Goal: Complete application form

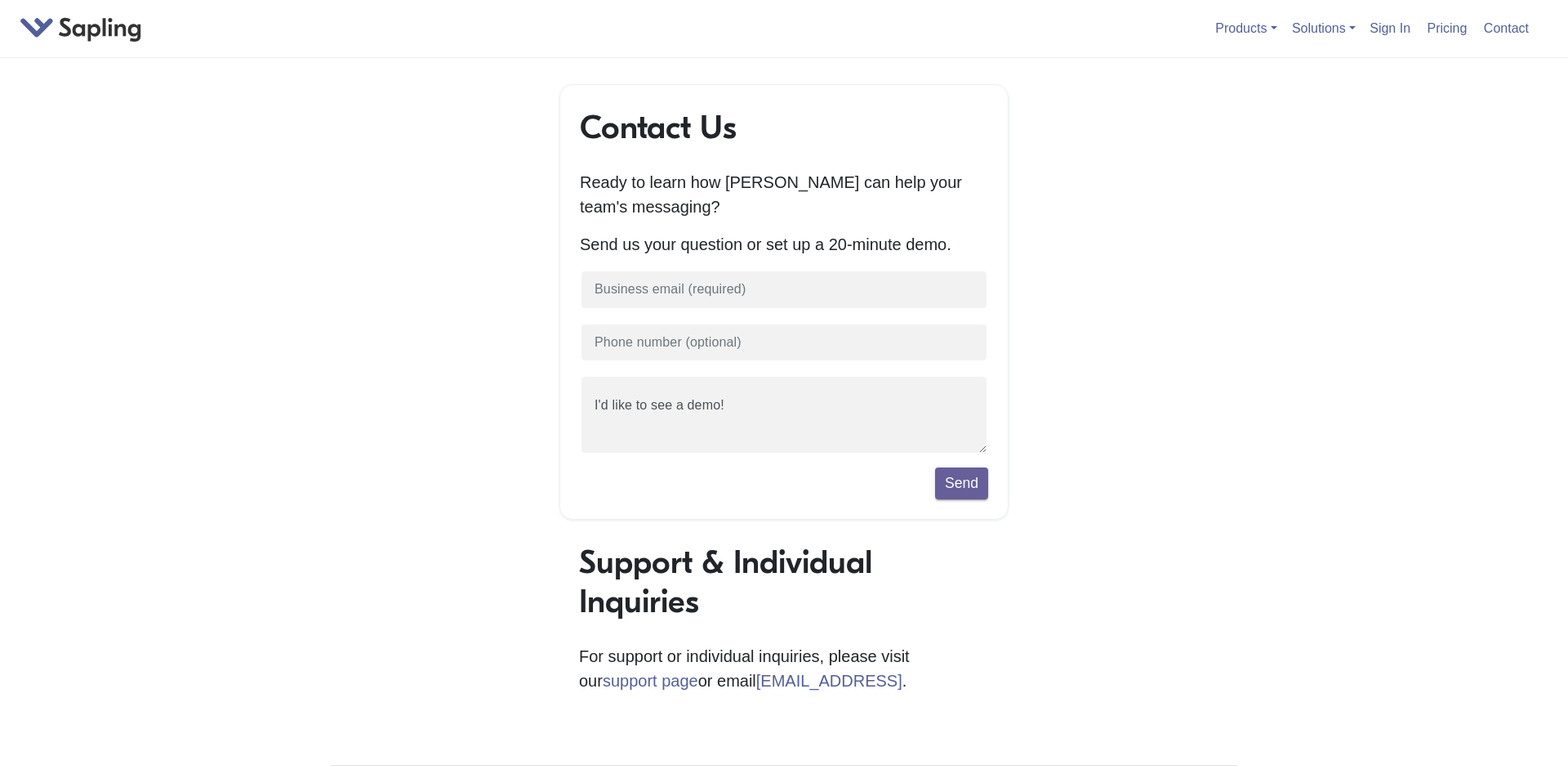
click at [698, 323] on form "I'd like to see a demo! Send" at bounding box center [784, 384] width 408 height 229
click at [710, 301] on input "text" at bounding box center [784, 289] width 408 height 40
paste input "[EMAIL_ADDRESS][DOMAIN_NAME]"
type input "[EMAIL_ADDRESS][DOMAIN_NAME]"
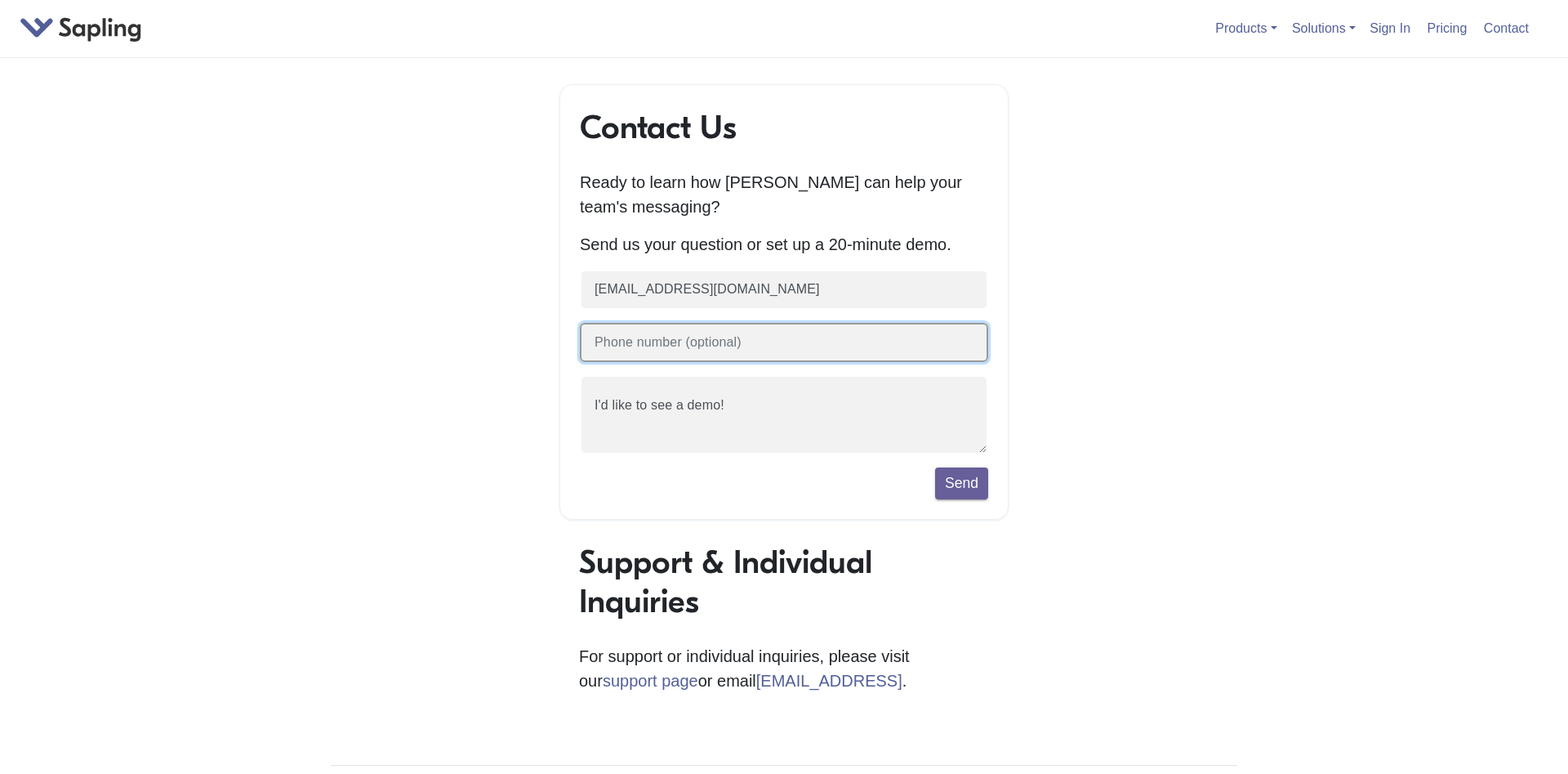
click at [703, 360] on input "text" at bounding box center [784, 343] width 408 height 40
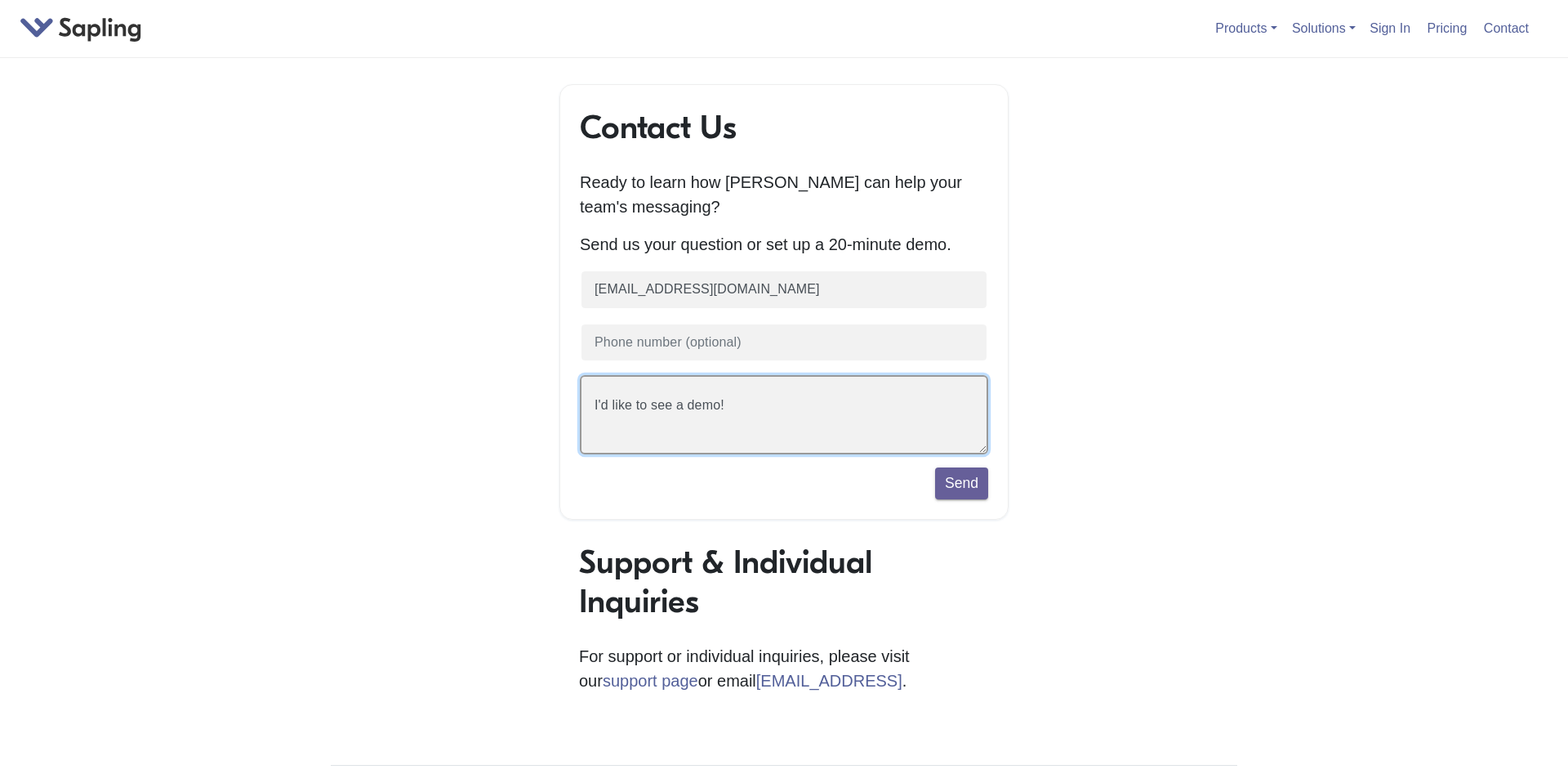
click at [706, 401] on textarea "I'd like to see a demo!" at bounding box center [784, 414] width 408 height 79
paste textarea "ineg27329@euleina.comm"
type textarea "I'd like to see a demineg27329@euleina.commo!"
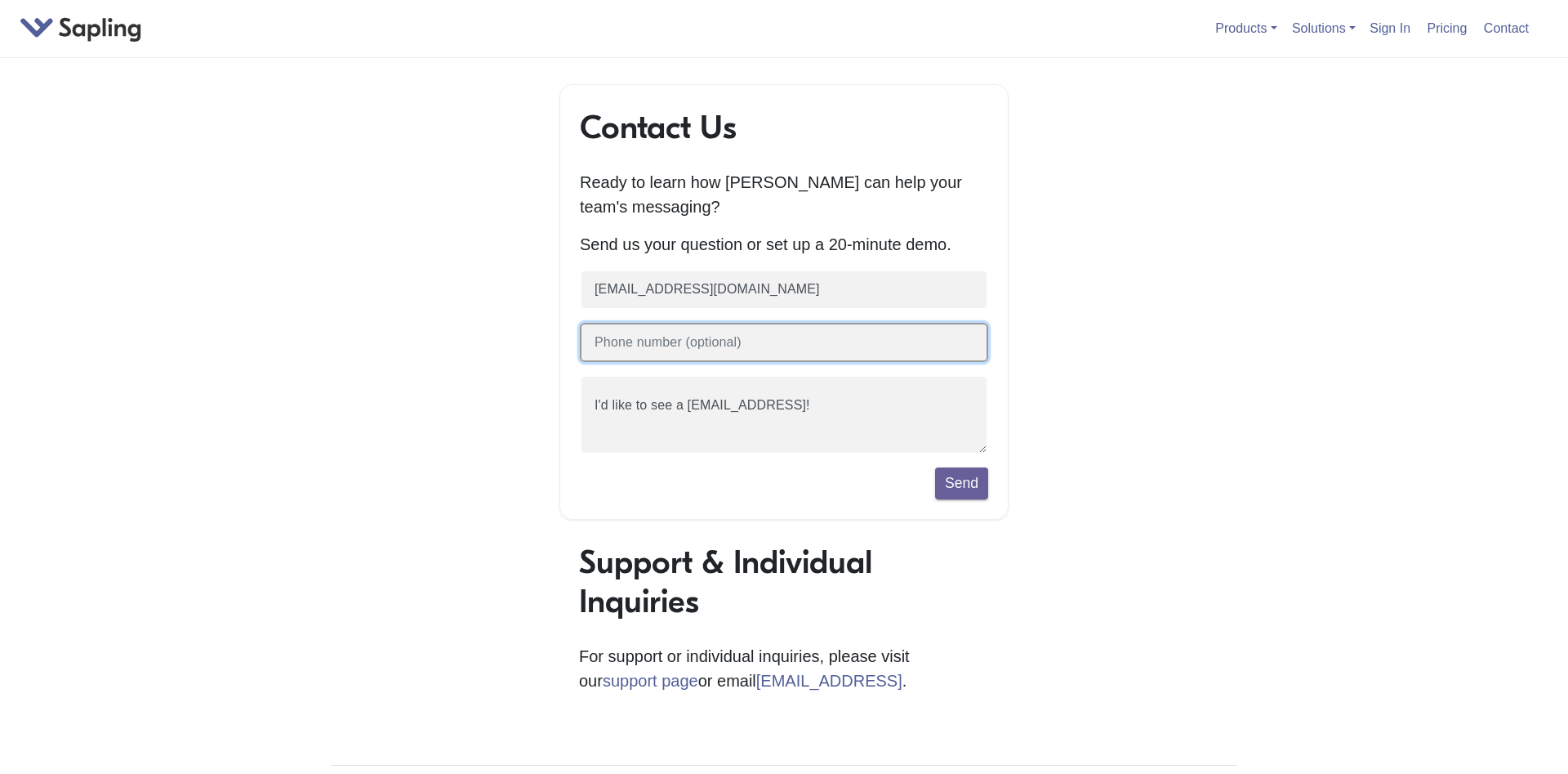
click at [774, 339] on input "text" at bounding box center [784, 343] width 408 height 40
paste input "[EMAIL_ADDRESS][DOMAIN_NAME]"
type input "[EMAIL_ADDRESS][DOMAIN_NAME]"
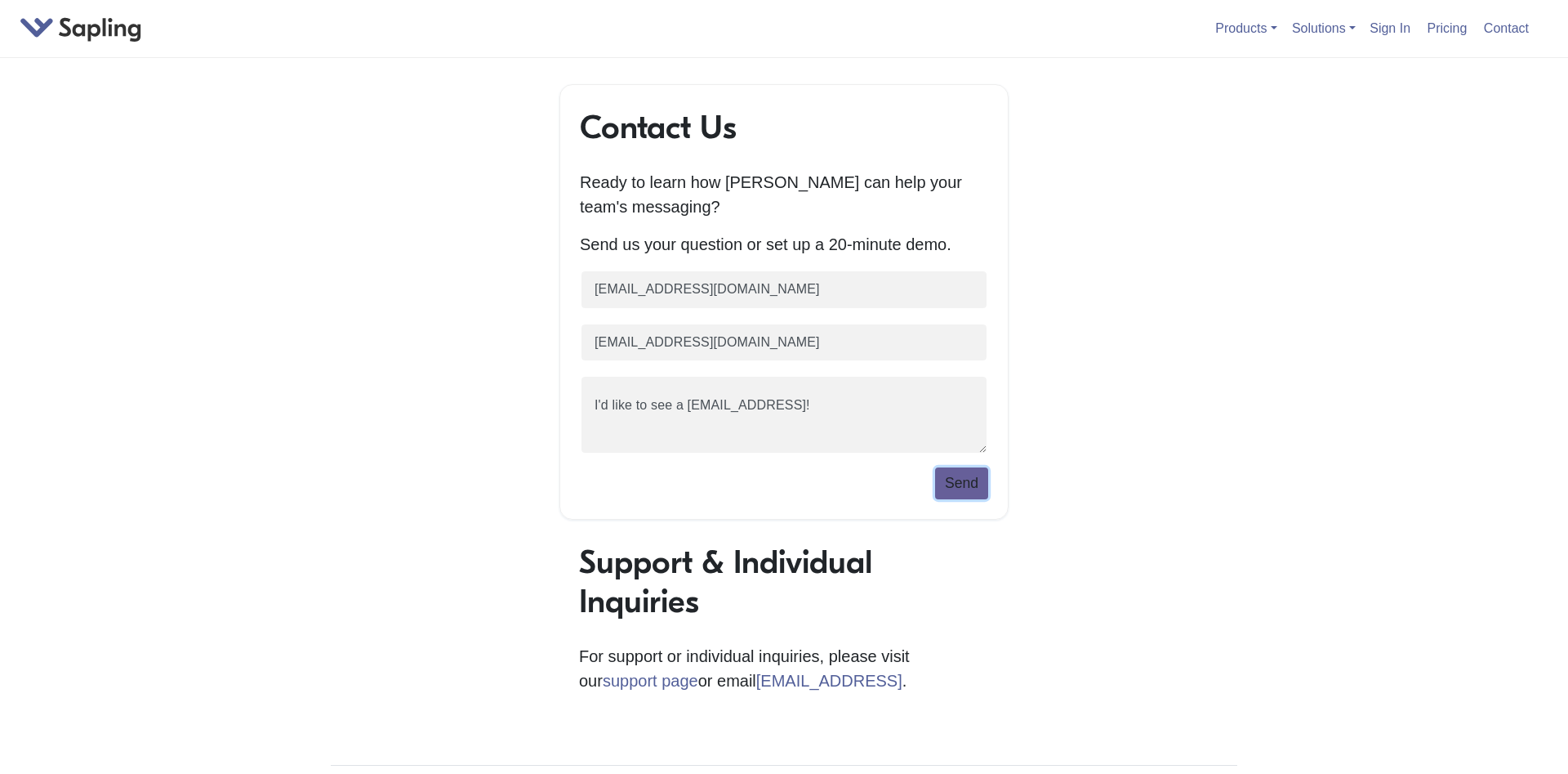
click at [961, 482] on button "Send" at bounding box center [962, 482] width 53 height 31
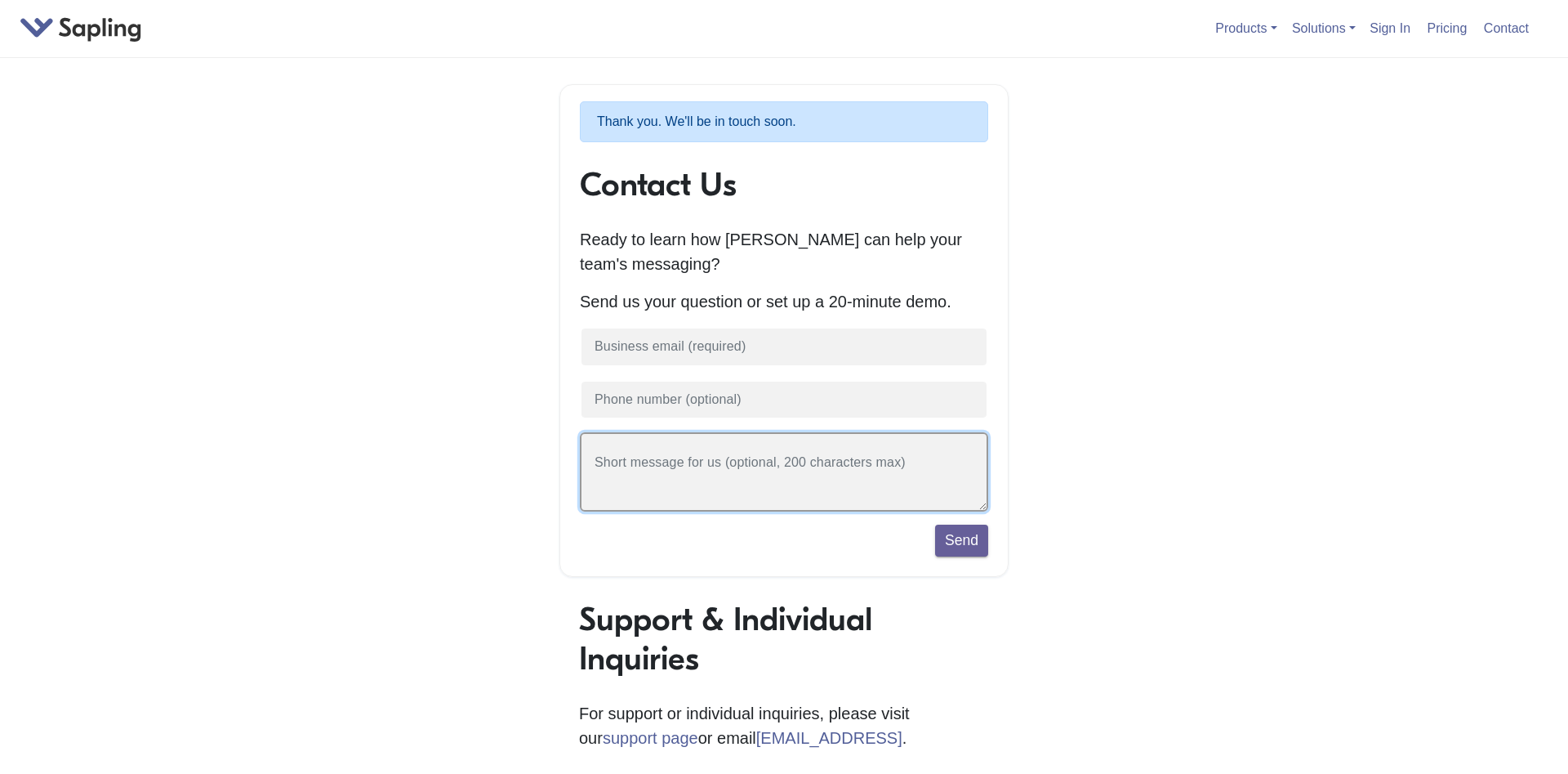
click at [812, 481] on textarea at bounding box center [784, 471] width 408 height 79
type textarea "sCAVCAVAV"
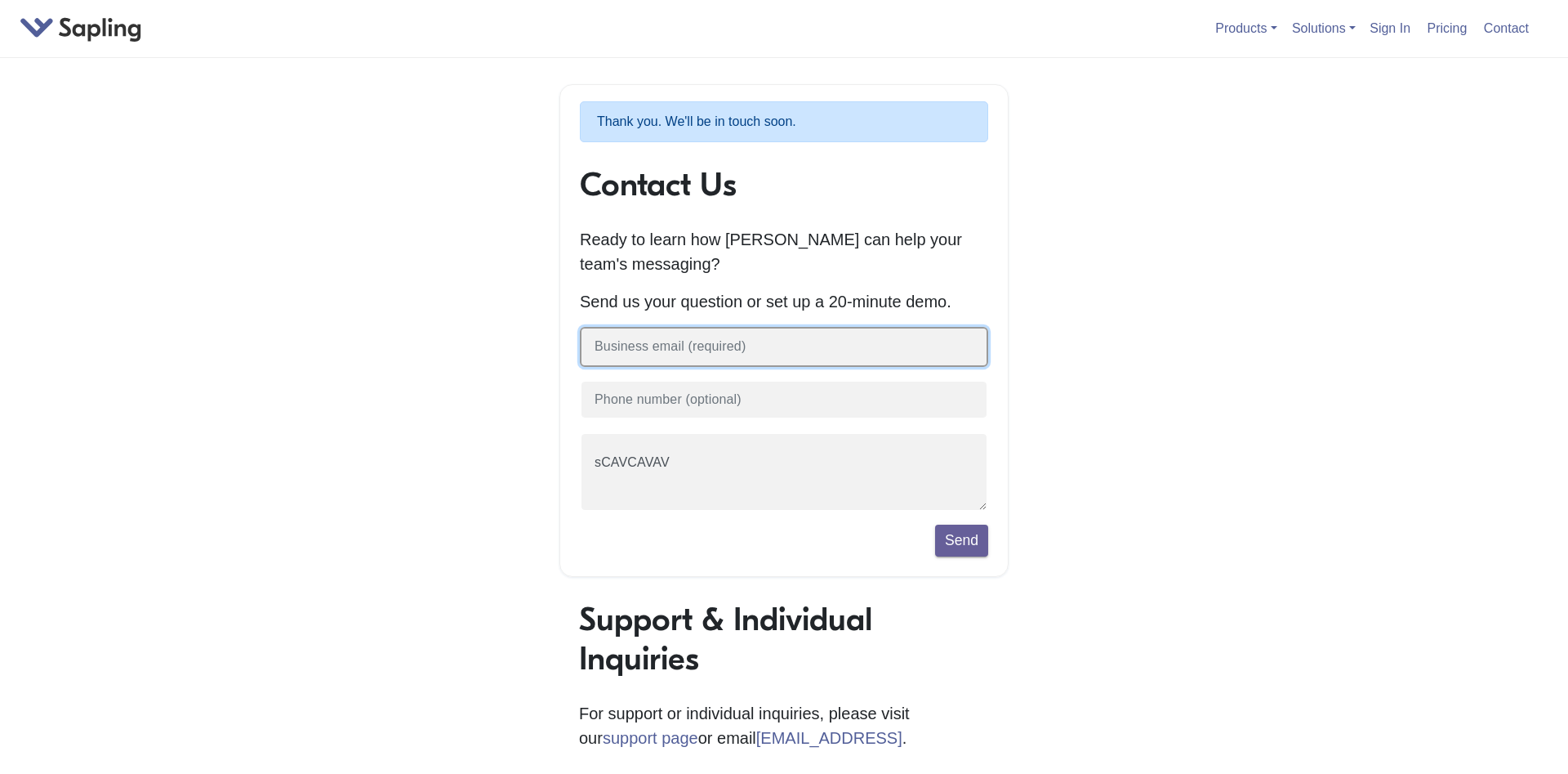
click at [791, 352] on input "text" at bounding box center [784, 347] width 408 height 40
paste input "[EMAIL_ADDRESS][DOMAIN_NAME]"
type input "[EMAIL_ADDRESS][DOMAIN_NAME]"
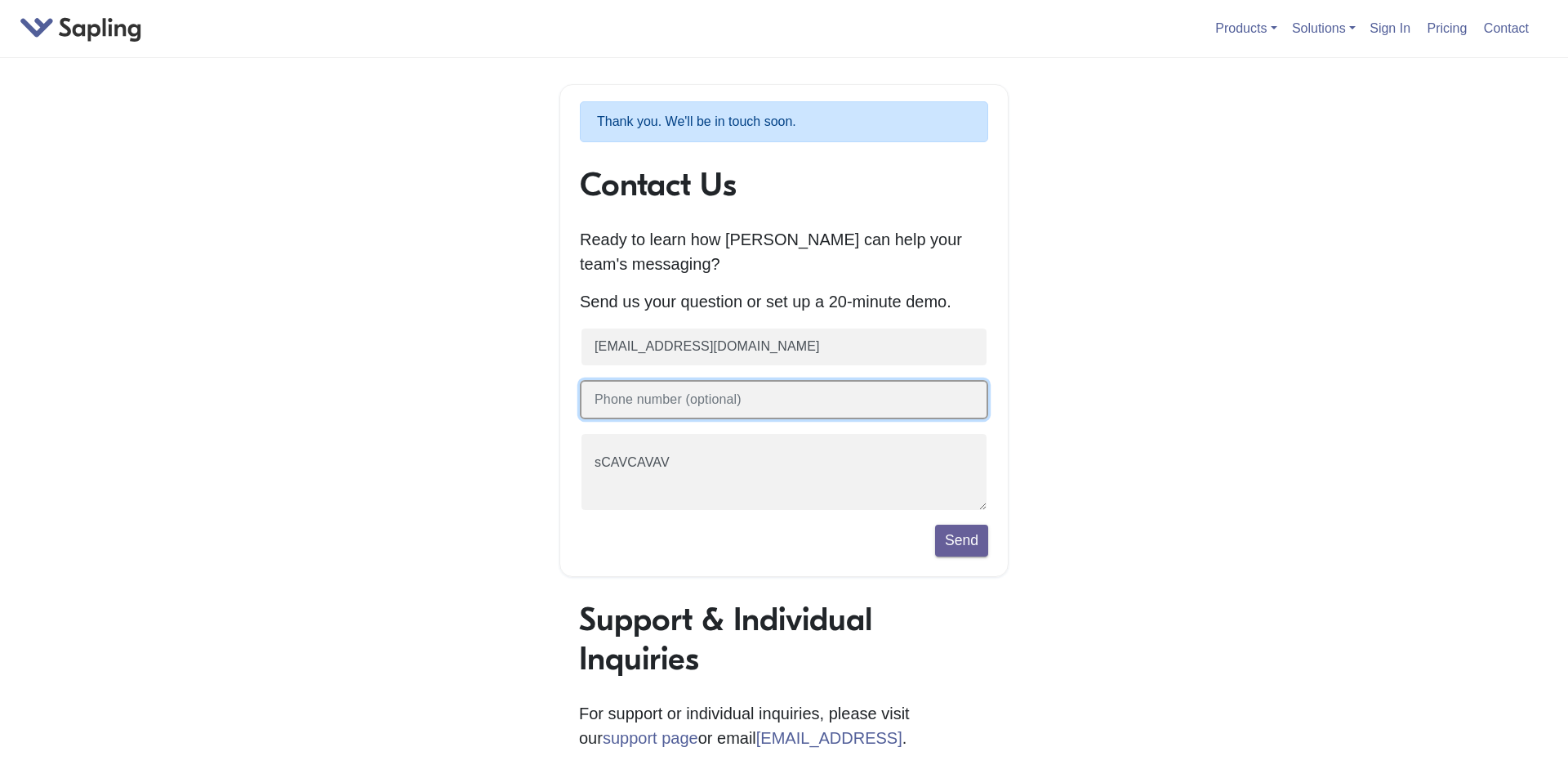
click at [769, 414] on input "text" at bounding box center [784, 400] width 408 height 40
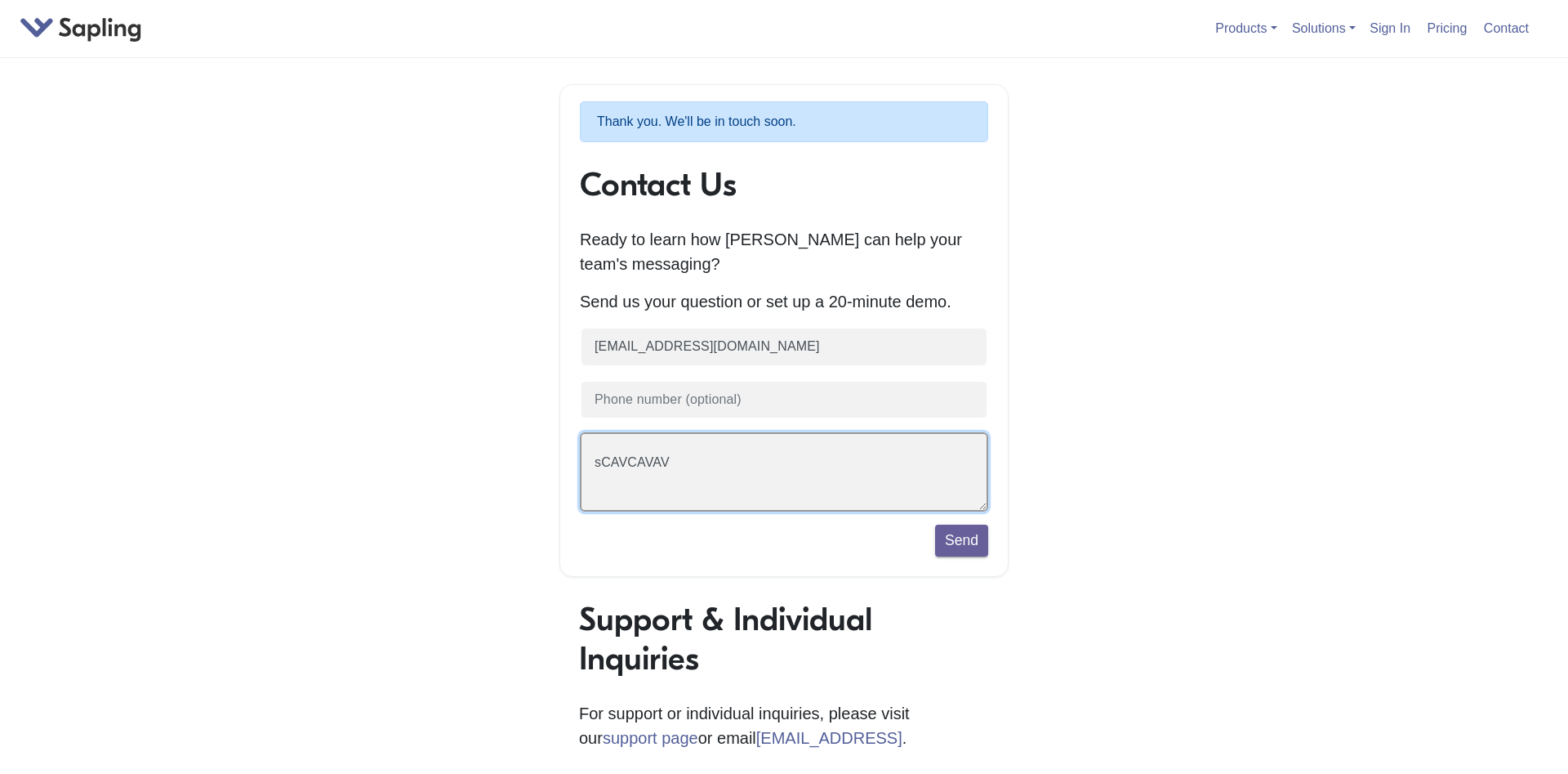
click at [764, 495] on textarea "sCAVCAVAV" at bounding box center [784, 471] width 408 height 79
paste textarea "[EMAIL_ADDRESS][DOMAIN_NAME]"
type textarea "[EMAIL_ADDRESS][DOMAIN_NAME]"
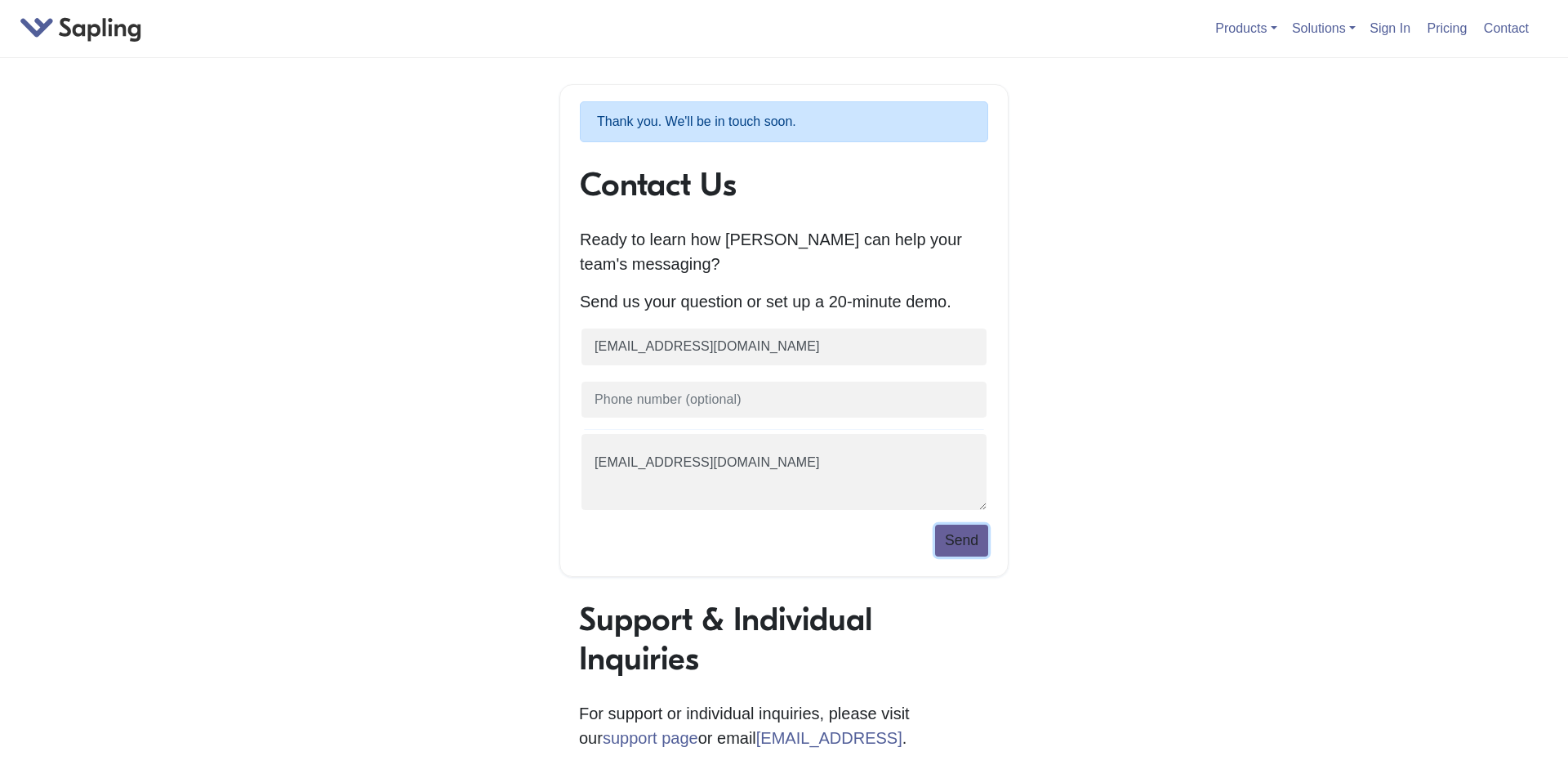
click at [950, 539] on button "Send" at bounding box center [962, 540] width 53 height 31
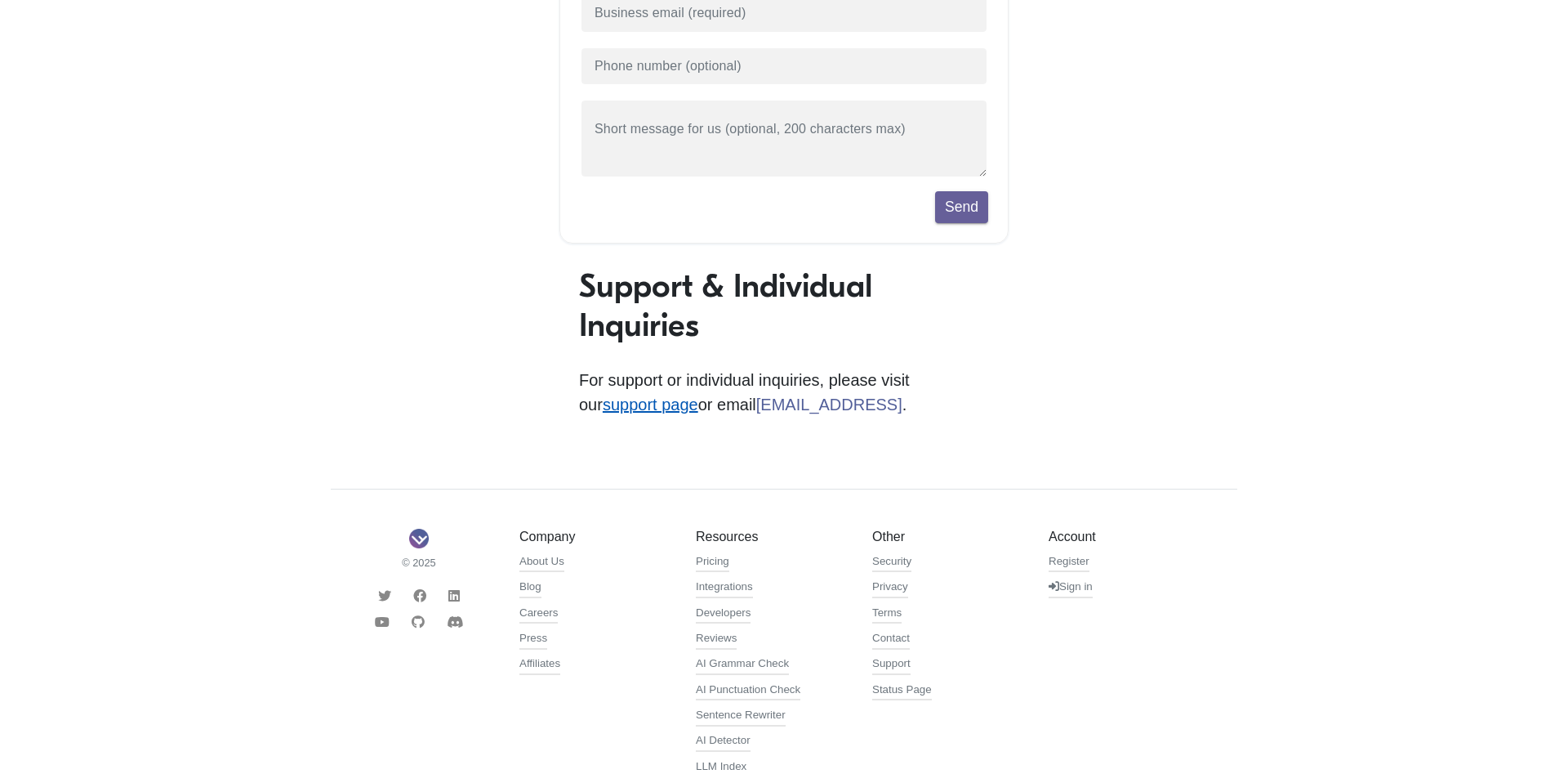
click at [698, 396] on link "support page" at bounding box center [650, 405] width 96 height 18
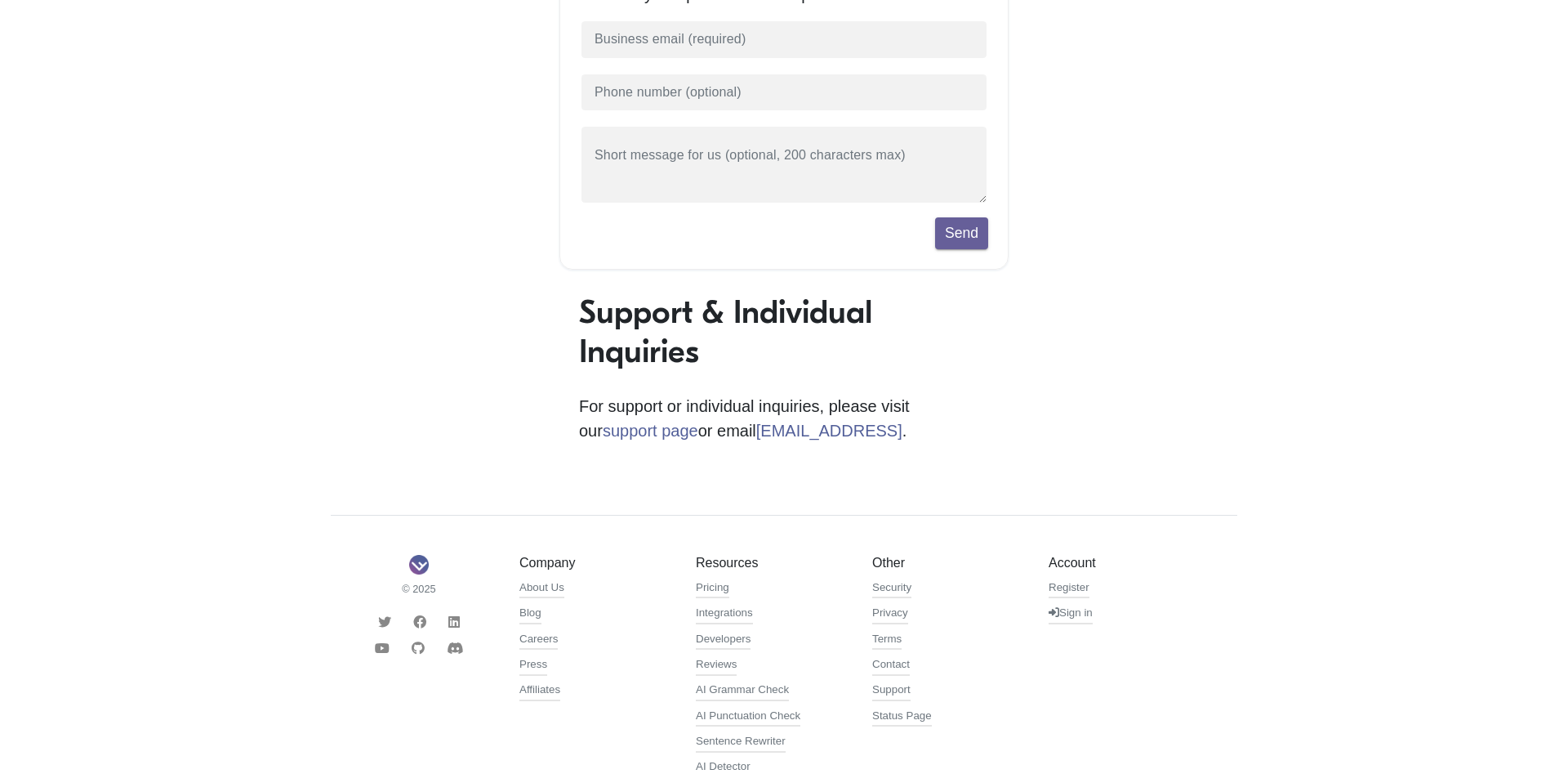
scroll to position [339, 0]
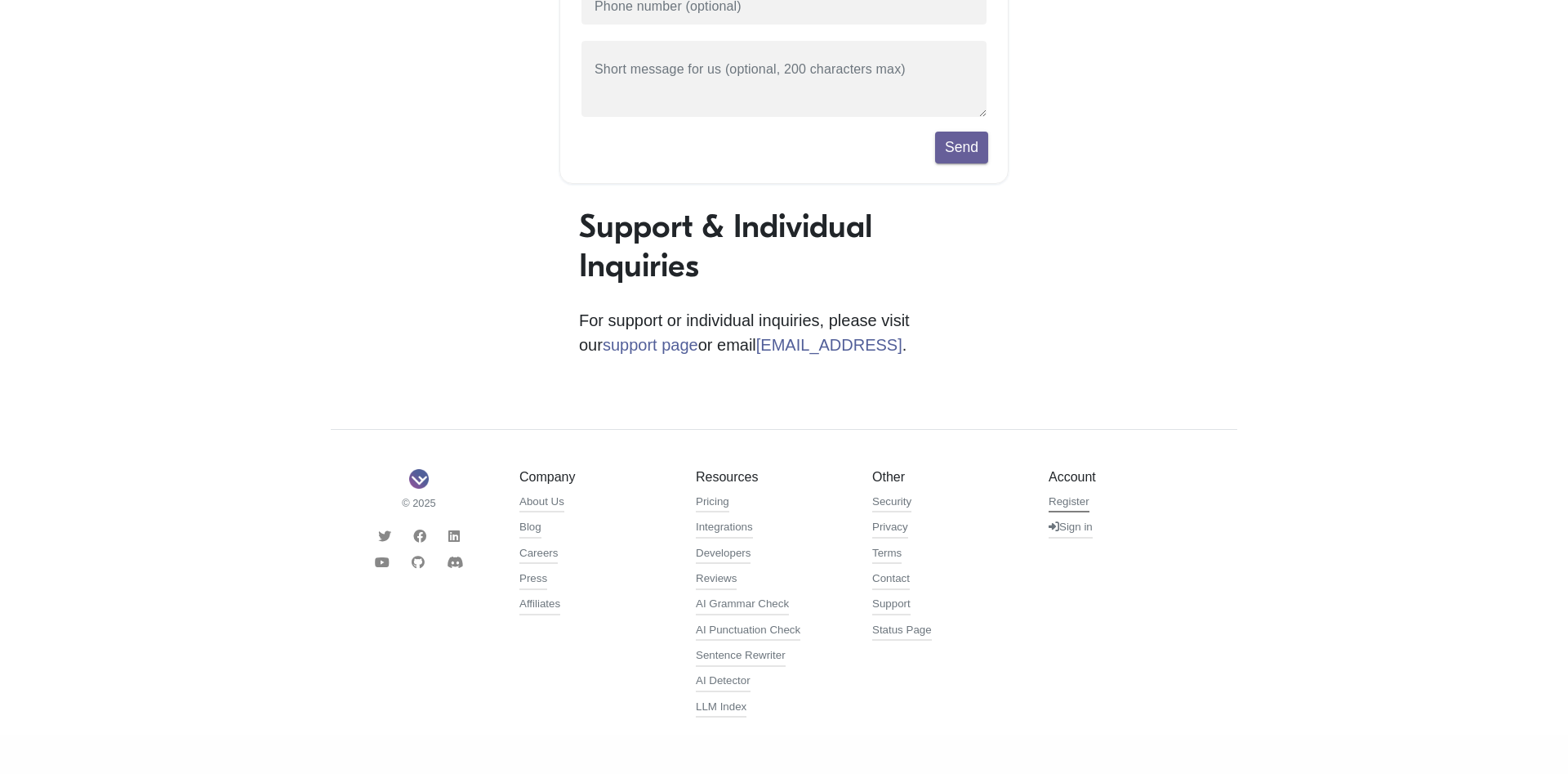
click at [1063, 502] on link "Register" at bounding box center [1069, 504] width 41 height 20
